Goal: Task Accomplishment & Management: Use online tool/utility

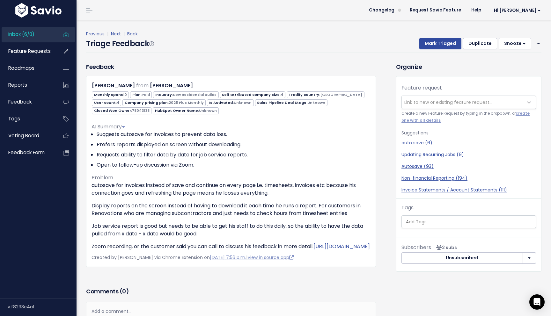
scroll to position [31, 0]
click at [117, 35] on link "Next" at bounding box center [116, 34] width 10 height 6
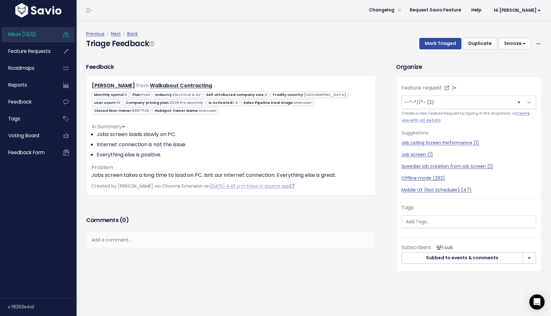
click at [117, 38] on h4 "Triage Feedback" at bounding box center [120, 43] width 68 height 11
click at [117, 35] on link "Next" at bounding box center [116, 34] width 10 height 6
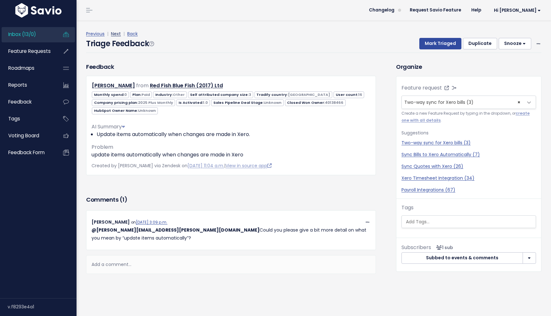
click at [114, 35] on link "Next" at bounding box center [116, 34] width 10 height 6
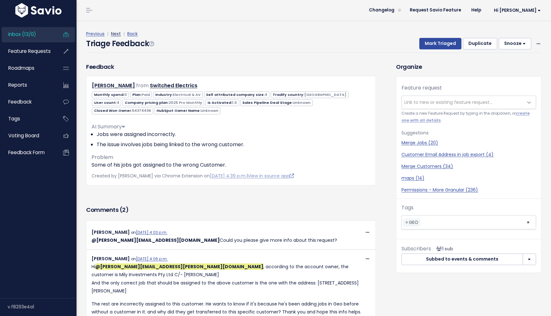
click at [117, 35] on link "Next" at bounding box center [116, 34] width 10 height 6
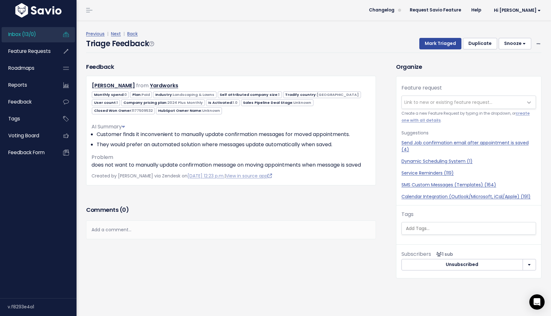
click at [359, 192] on div "Feedback [PERSON_NAME] from Yardworks" at bounding box center [230, 133] width 299 height 142
click at [114, 33] on link "Next" at bounding box center [116, 34] width 10 height 6
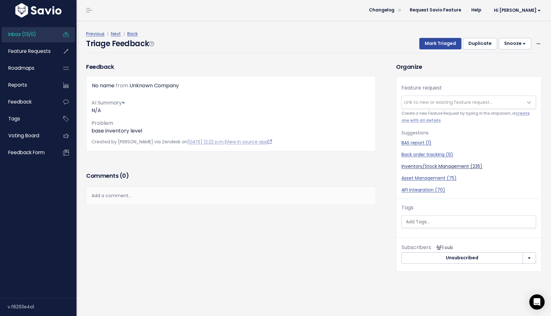
click at [425, 167] on link "Inventory/Stock Management (235)" at bounding box center [468, 166] width 135 height 7
select select "13002"
click at [441, 44] on button "Mark Triaged" at bounding box center [440, 43] width 42 height 11
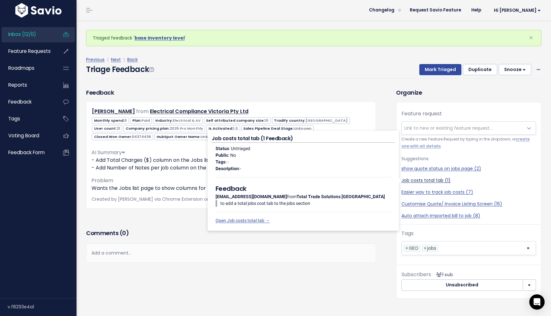
click at [423, 182] on link "Job costs total tab (1)" at bounding box center [468, 180] width 135 height 7
select select "62241"
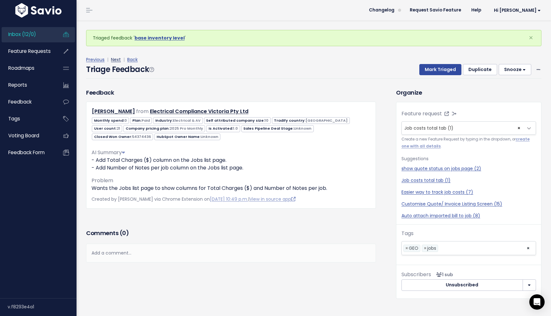
click at [115, 60] on link "Next" at bounding box center [116, 59] width 10 height 6
